Goal: Task Accomplishment & Management: Manage account settings

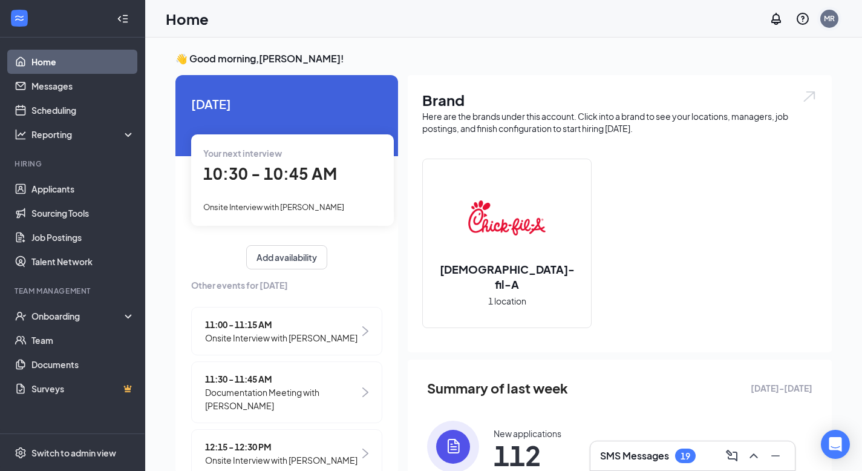
click at [831, 18] on div "MR" at bounding box center [829, 18] width 11 height 10
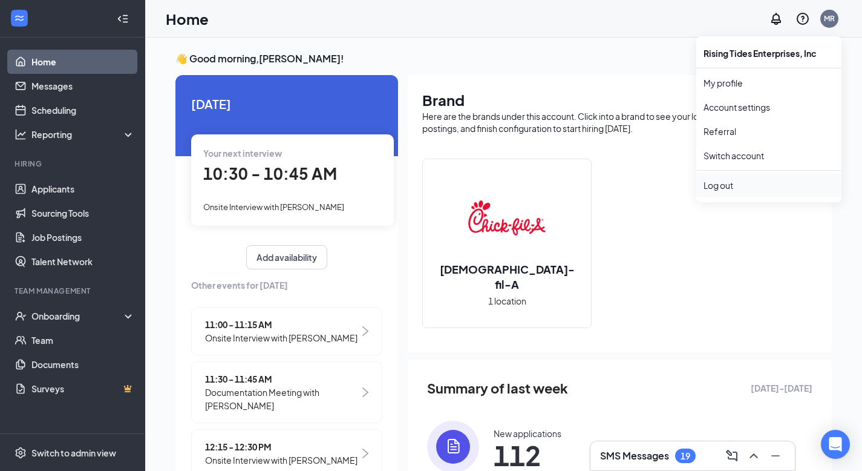
click at [725, 188] on div "Log out" at bounding box center [768, 185] width 131 height 12
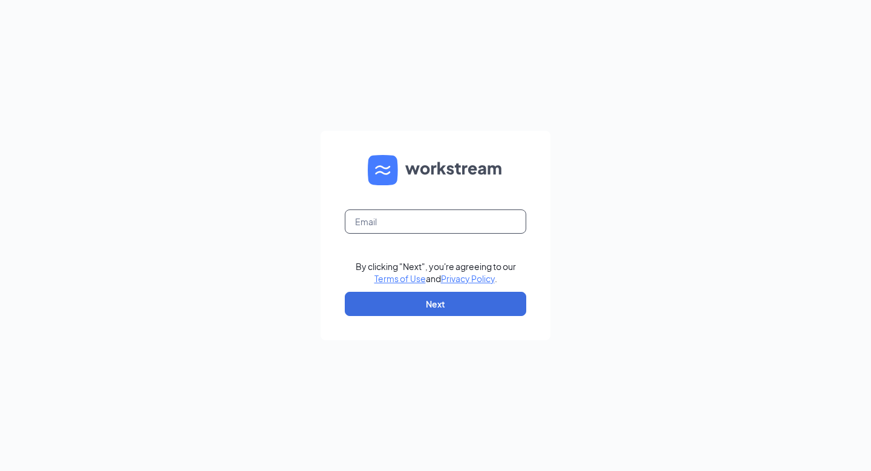
click at [434, 218] on input "text" at bounding box center [435, 221] width 181 height 24
type input "madisonmakaialee@gmail.com"
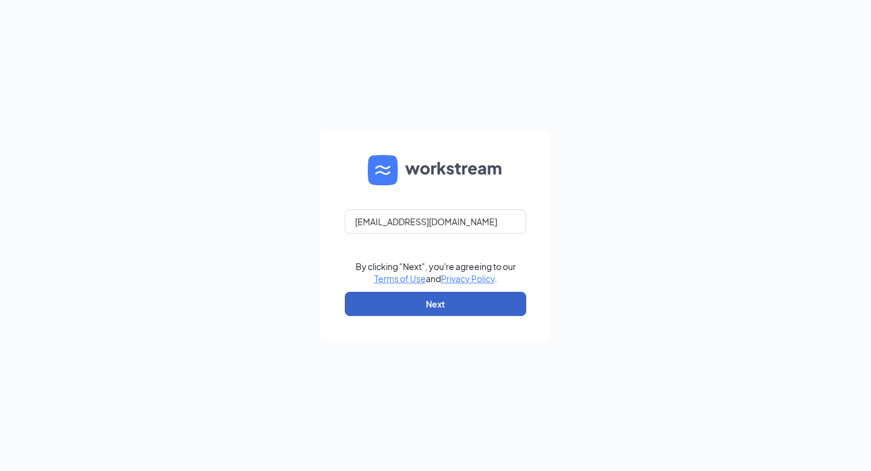
click at [435, 298] on button "Next" at bounding box center [435, 304] width 181 height 24
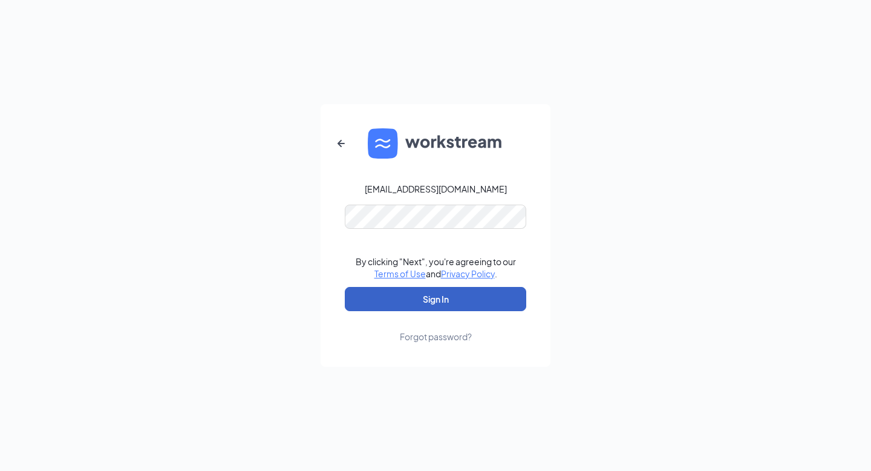
click at [440, 287] on button "Sign In" at bounding box center [435, 299] width 181 height 24
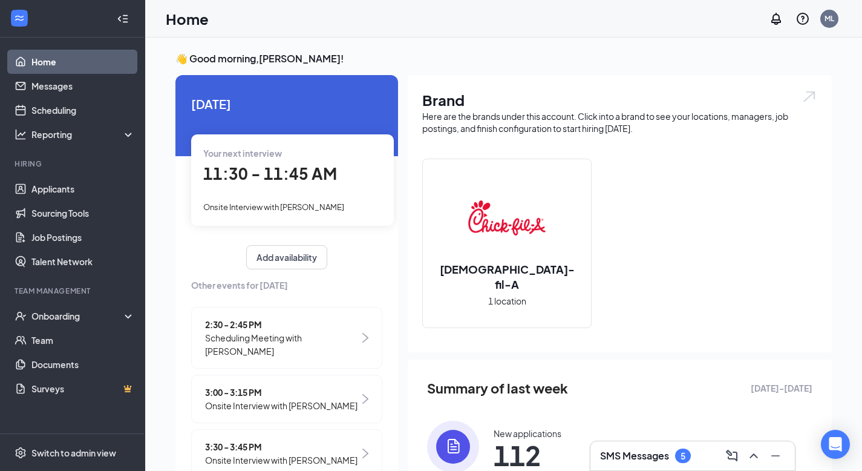
click at [648, 461] on h3 "SMS Messages" at bounding box center [634, 455] width 69 height 13
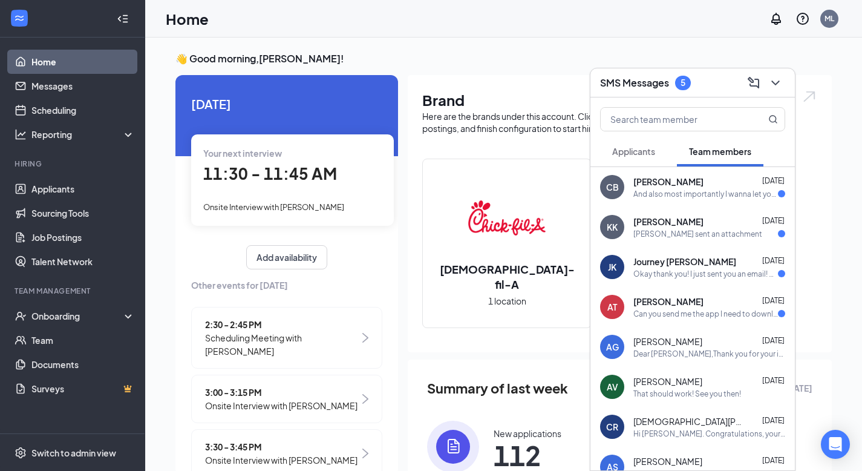
click at [709, 89] on div "SMS Messages 5" at bounding box center [692, 82] width 185 height 19
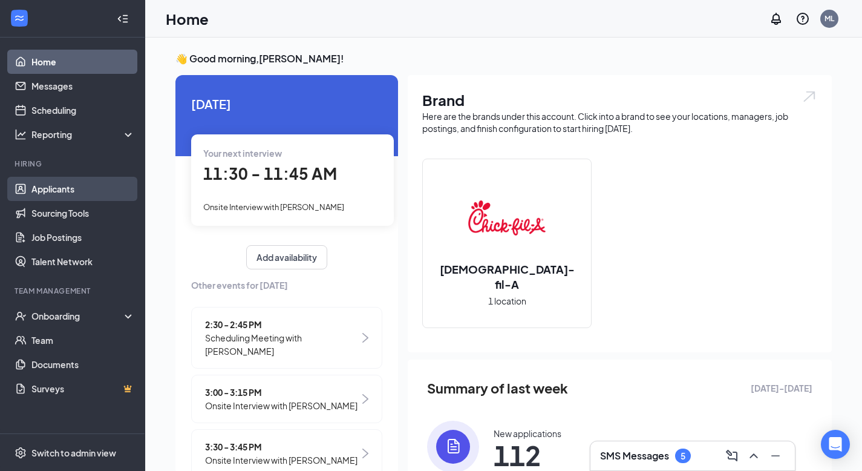
click at [88, 185] on link "Applicants" at bounding box center [82, 189] width 103 height 24
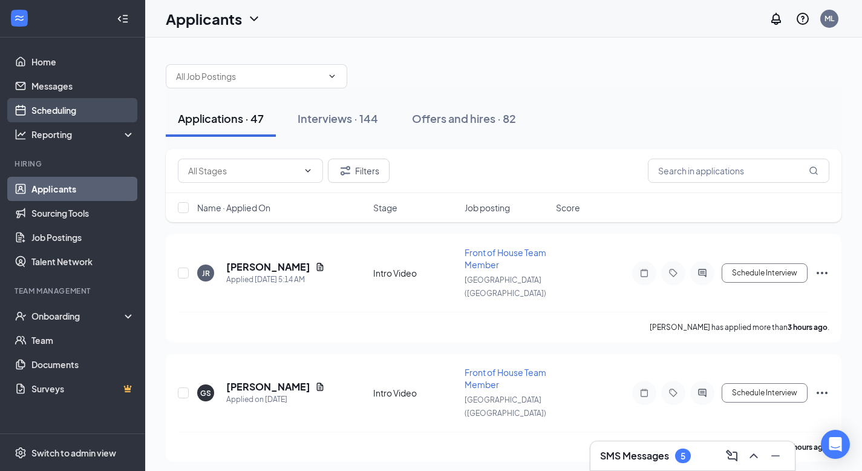
click at [82, 107] on link "Scheduling" at bounding box center [82, 110] width 103 height 24
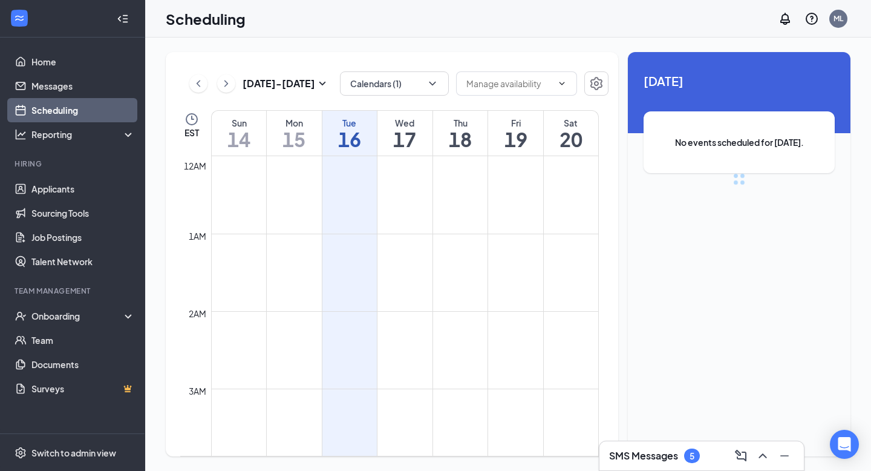
scroll to position [594, 0]
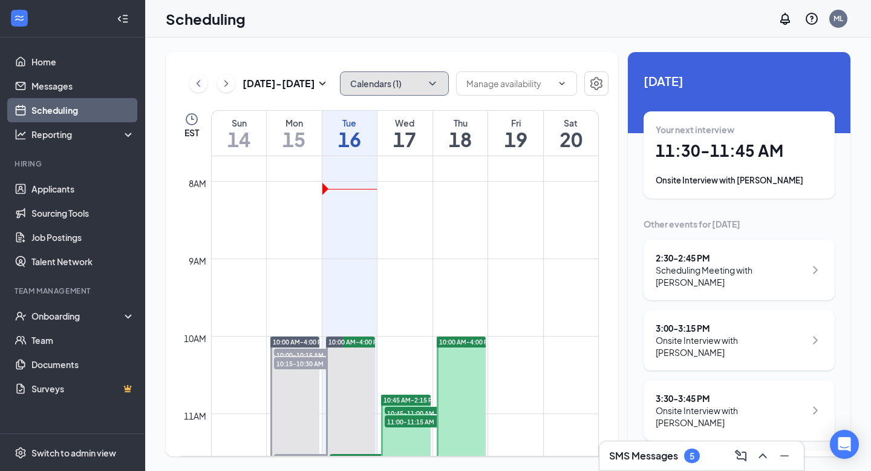
click at [423, 88] on button "Calendars (1)" at bounding box center [394, 83] width 109 height 24
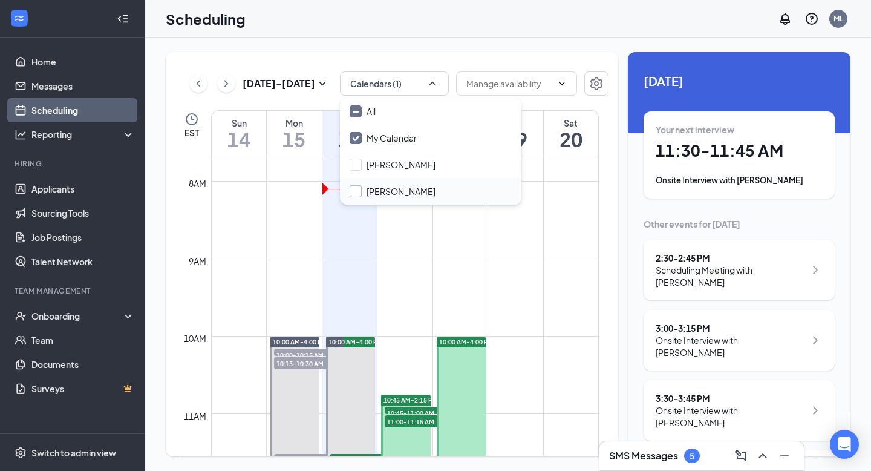
click at [360, 195] on input "Millie Roberts" at bounding box center [393, 191] width 86 height 12
checkbox input "true"
